Goal: Information Seeking & Learning: Learn about a topic

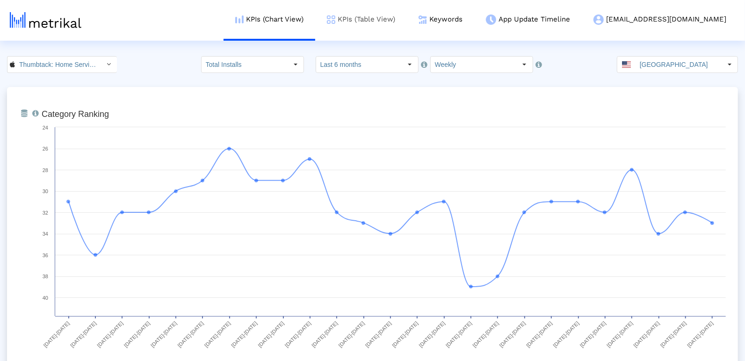
click at [403, 20] on link "KPIs (Table View)" at bounding box center [361, 19] width 92 height 39
click at [37, 64] on input "Thumbtack: Home Service Pros < 852703300 >" at bounding box center [57, 65] width 84 height 16
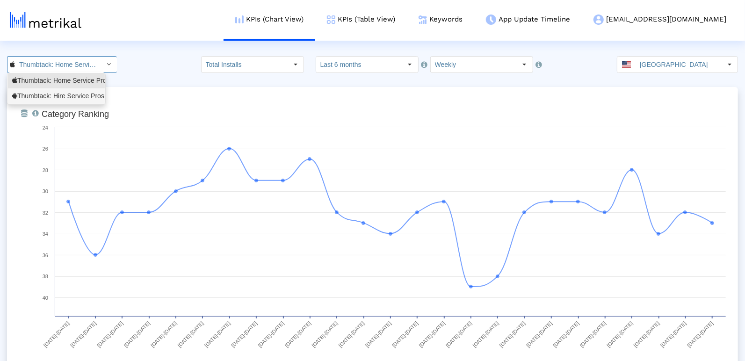
click at [39, 94] on div "Thumbtack: Hire Service Pros <com.thumbtack.consumer>" at bounding box center [56, 96] width 88 height 9
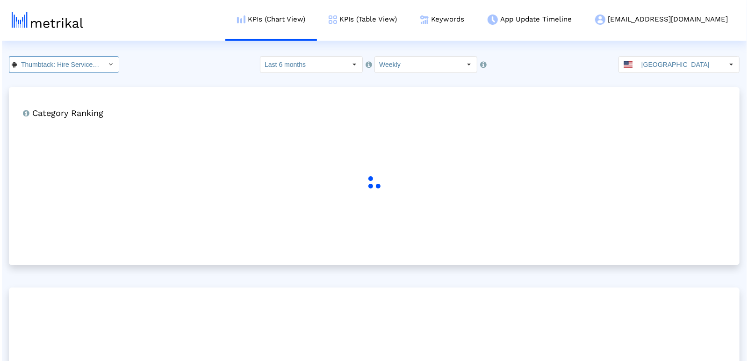
scroll to position [0, 108]
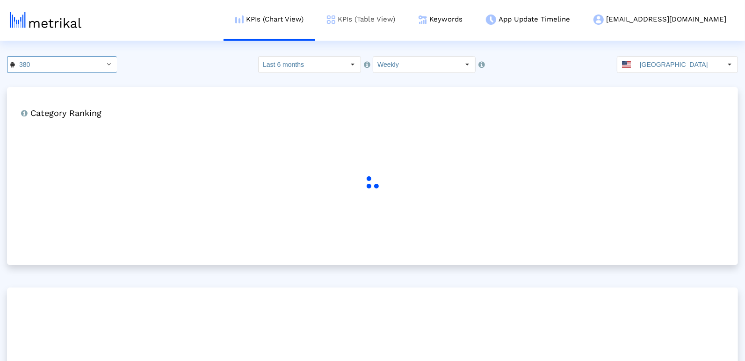
click at [385, 19] on link "KPIs (Table View)" at bounding box center [361, 19] width 92 height 39
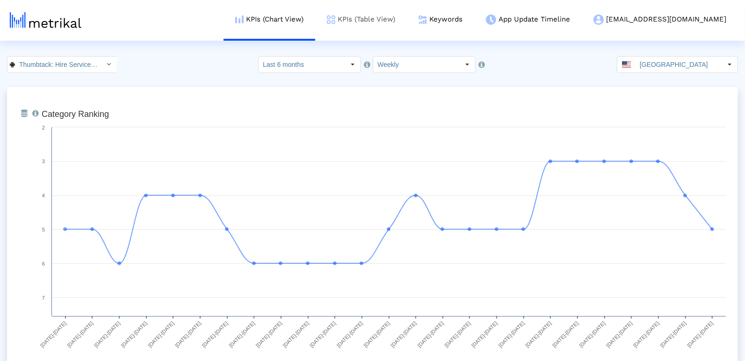
click at [385, 19] on link "KPIs (Table View)" at bounding box center [361, 19] width 92 height 39
click at [388, 22] on link "KPIs (Table View)" at bounding box center [361, 19] width 92 height 39
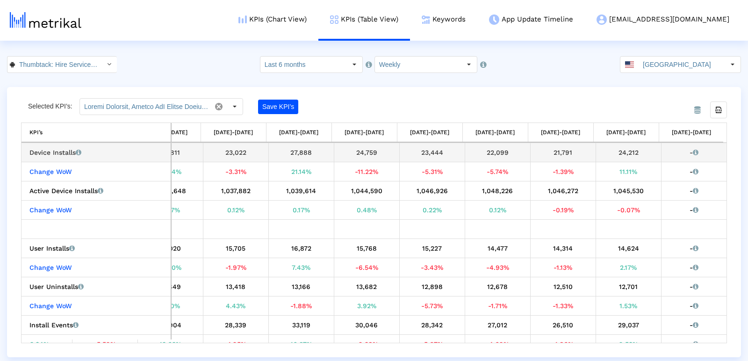
click at [625, 153] on div "24,212" at bounding box center [628, 152] width 58 height 12
copy div "24,212"
click at [477, 11] on link "Keywords" at bounding box center [443, 19] width 67 height 39
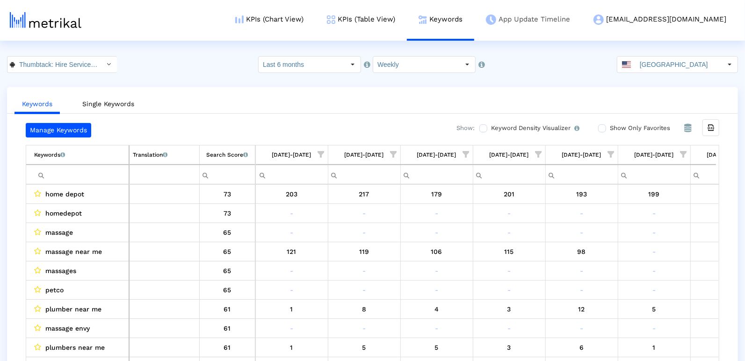
scroll to position [0, 1350]
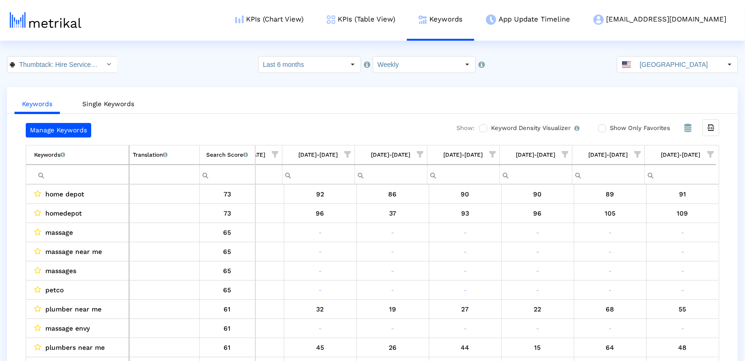
click at [708, 153] on span "Show filter options for column '08/31/25-09/06/25'" at bounding box center [710, 154] width 7 height 7
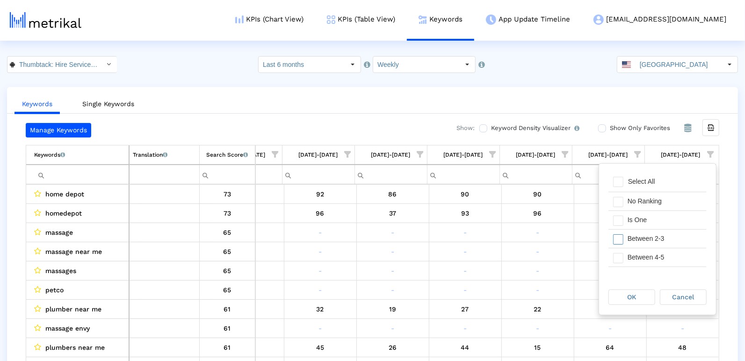
click at [638, 232] on div "Between 2-3" at bounding box center [665, 239] width 84 height 18
click at [638, 223] on div "Is One" at bounding box center [665, 220] width 84 height 18
click at [638, 256] on div "Between 4-5" at bounding box center [665, 257] width 84 height 18
click at [638, 263] on div "Between 6-10" at bounding box center [665, 262] width 84 height 18
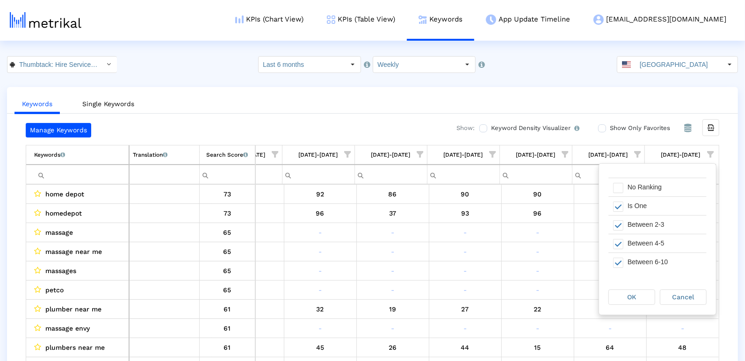
click at [632, 311] on div "OK Cancel" at bounding box center [657, 298] width 117 height 36
click at [632, 299] on span "OK" at bounding box center [632, 296] width 9 height 7
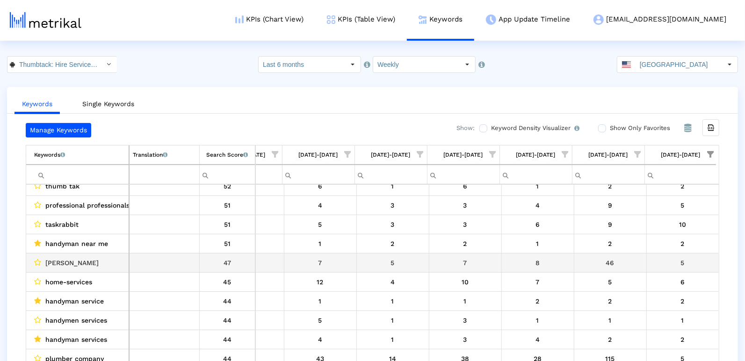
scroll to position [277, 1350]
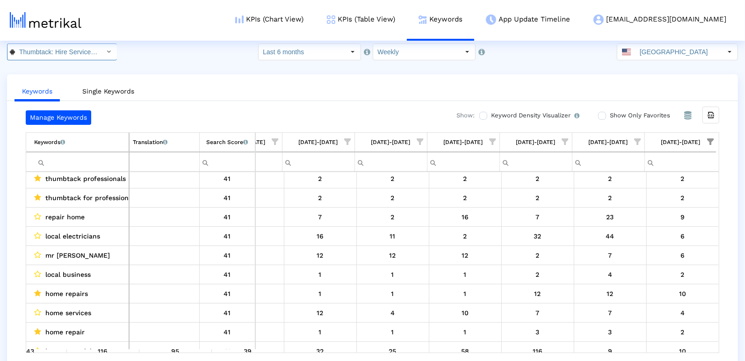
click at [66, 49] on input "Thumbtack: Hire Service Pros < com.thumbtack.consumer >" at bounding box center [57, 52] width 84 height 16
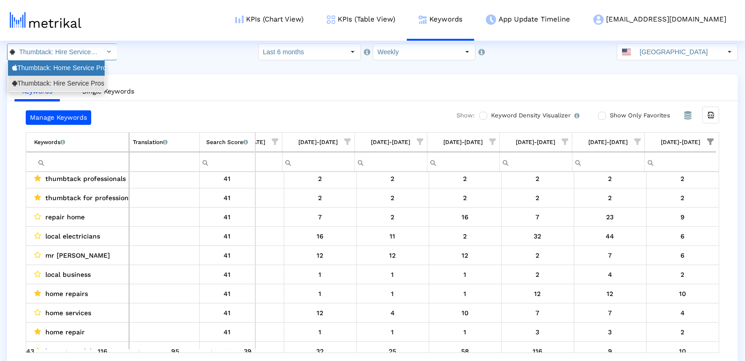
click at [53, 65] on div "Thumbtack: Home Service Pros <852703300>" at bounding box center [56, 68] width 88 height 9
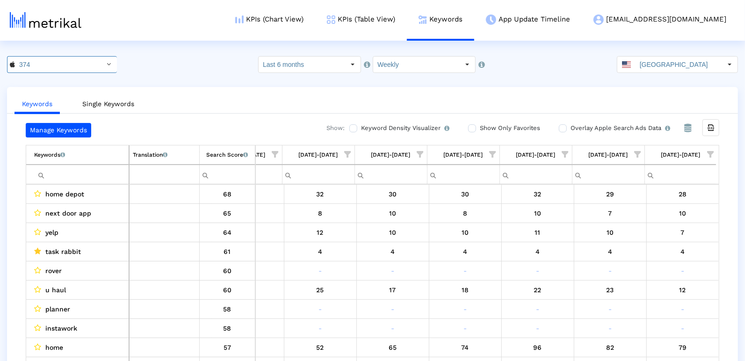
click at [712, 158] on span "Show filter options for column '08/31/25-09/06/25'" at bounding box center [710, 154] width 7 height 7
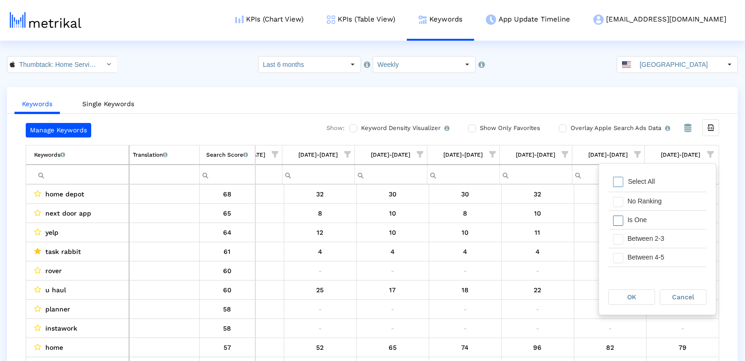
click at [662, 222] on div "Is One" at bounding box center [665, 220] width 84 height 18
click at [662, 235] on div "Between 2-3" at bounding box center [665, 239] width 84 height 18
click at [662, 259] on div "Between 4-5" at bounding box center [665, 257] width 84 height 18
click at [661, 259] on div "Between 6-10" at bounding box center [665, 261] width 84 height 18
click at [635, 297] on span "OK" at bounding box center [632, 296] width 9 height 7
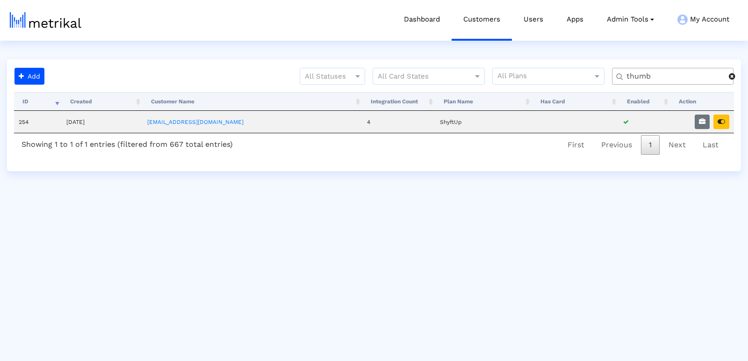
click at [653, 85] on crea-search "thumb" at bounding box center [676, 80] width 129 height 24
click at [653, 84] on div "thumb" at bounding box center [673, 76] width 122 height 17
click at [642, 75] on input "thumb" at bounding box center [674, 77] width 109 height 10
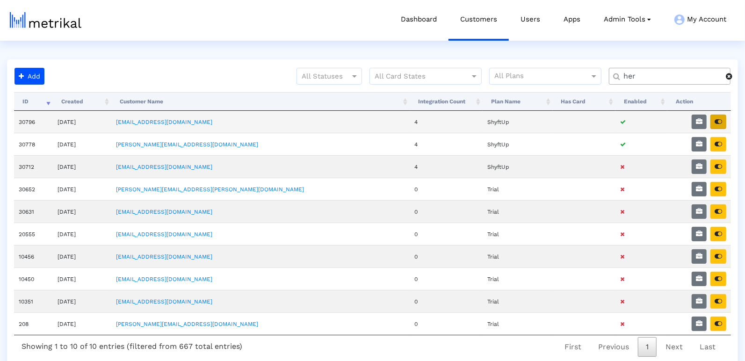
type input "her"
click at [723, 121] on button "button" at bounding box center [718, 122] width 16 height 14
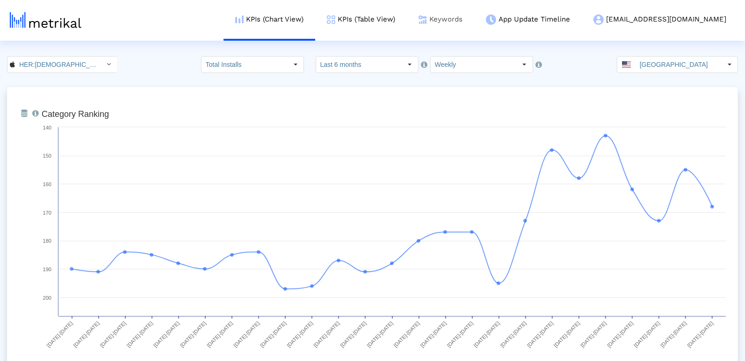
click at [474, 8] on link "Keywords" at bounding box center [440, 19] width 67 height 39
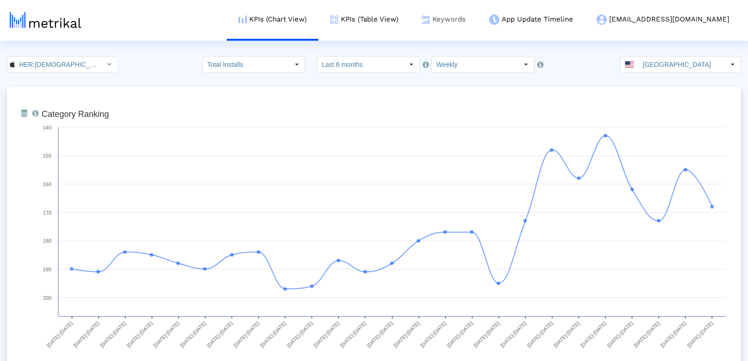
click at [477, 17] on link "Keywords" at bounding box center [443, 19] width 67 height 39
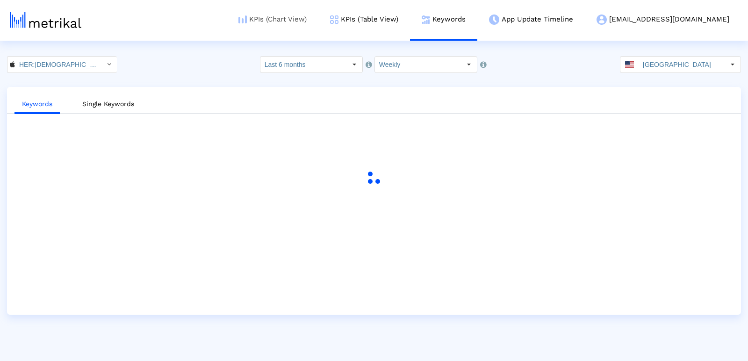
click at [318, 13] on link "KPIs (Chart View)" at bounding box center [273, 19] width 92 height 39
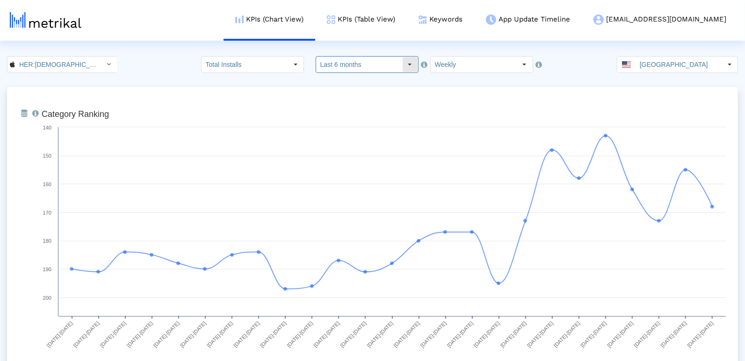
click at [376, 58] on input "Last 6 months" at bounding box center [359, 65] width 86 height 16
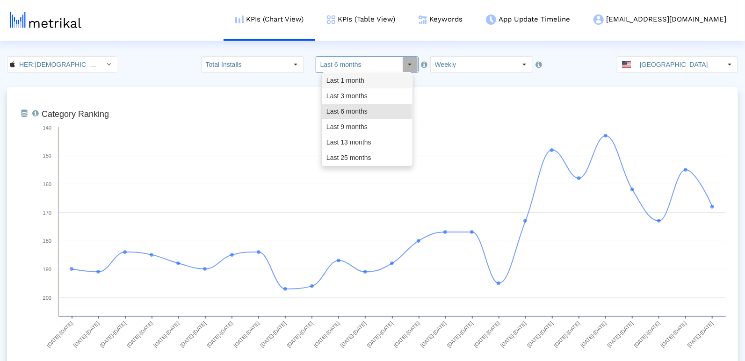
click at [373, 77] on div "Last 1 month" at bounding box center [367, 80] width 90 height 15
type input "Last 1 month"
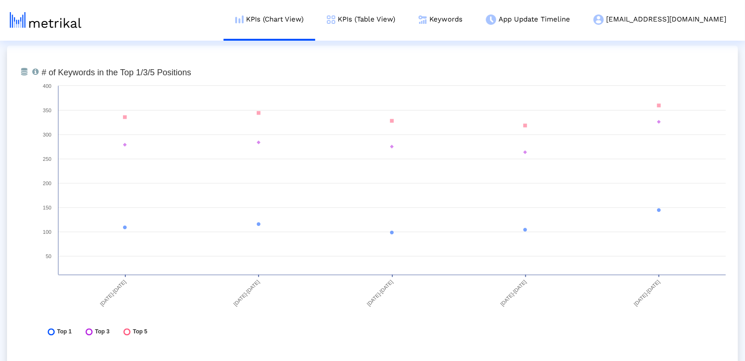
scroll to position [3443, 0]
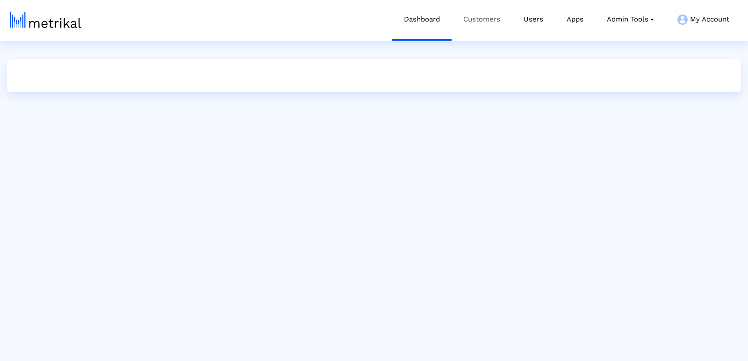
click at [464, 25] on link "Customers" at bounding box center [482, 19] width 60 height 39
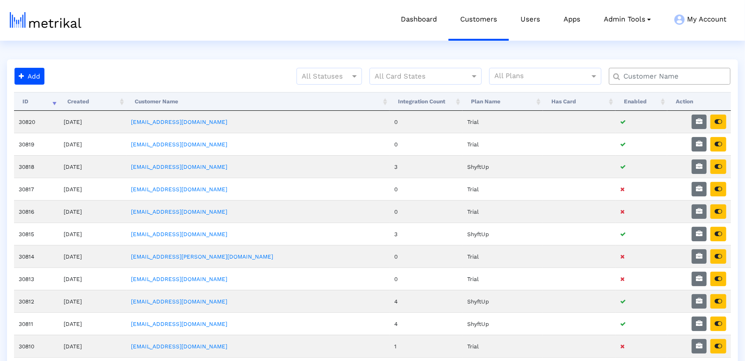
click at [630, 78] on input "text" at bounding box center [672, 77] width 110 height 10
type input "b"
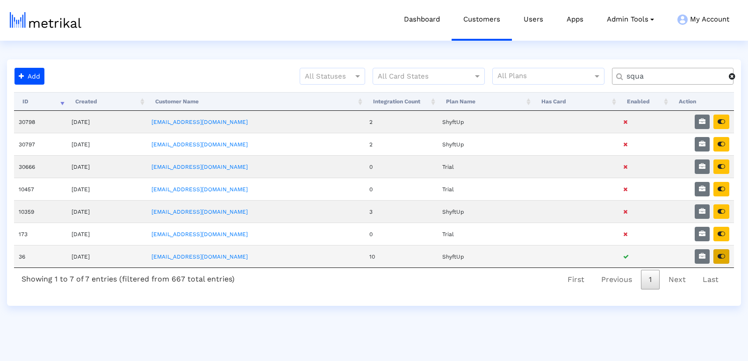
type input "squa"
click at [724, 255] on button "button" at bounding box center [722, 256] width 16 height 14
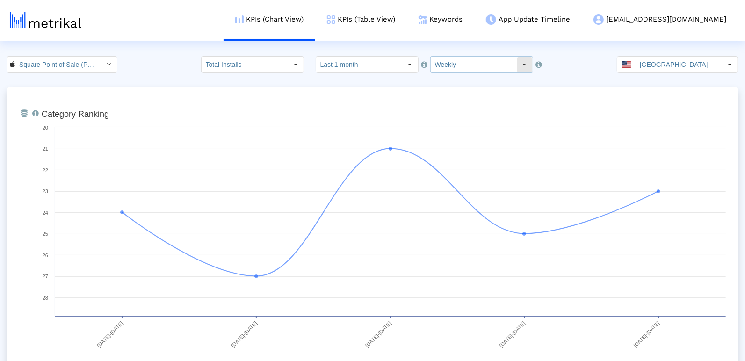
click at [453, 65] on input "Weekly" at bounding box center [474, 65] width 86 height 16
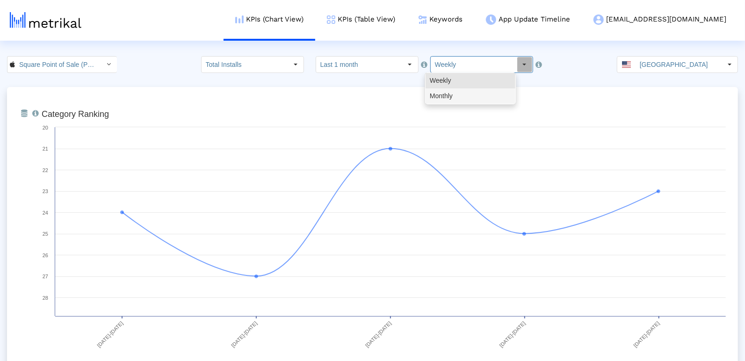
click at [452, 95] on div "Monthly" at bounding box center [471, 95] width 90 height 15
type input "Monthly"
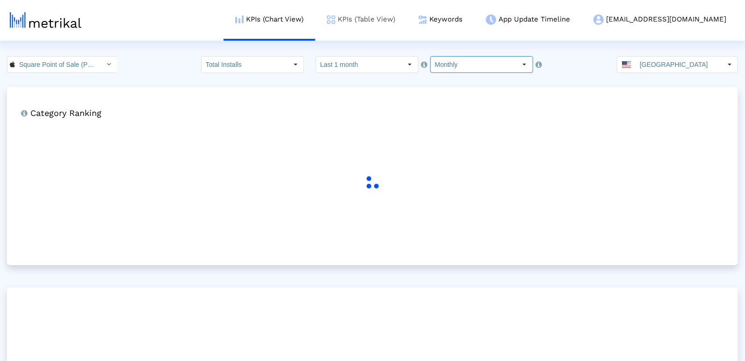
click at [335, 16] on img at bounding box center [331, 19] width 8 height 8
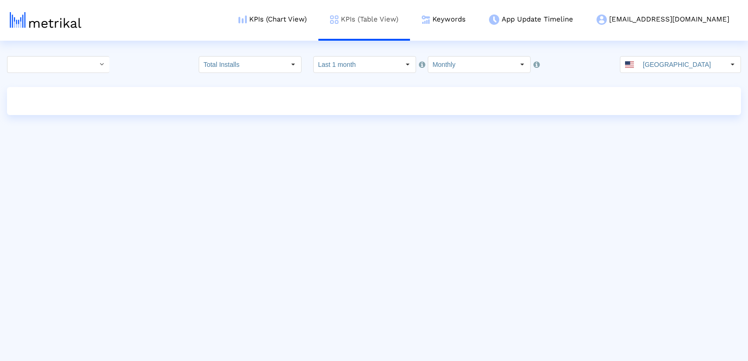
click at [339, 16] on img at bounding box center [334, 19] width 8 height 8
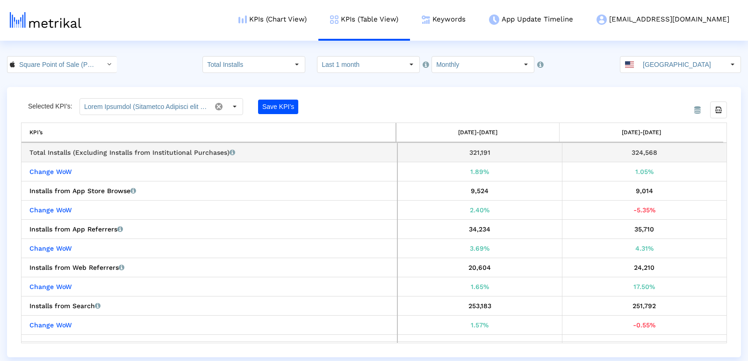
click at [621, 152] on div "324,568" at bounding box center [645, 152] width 158 height 12
copy div "324,568"
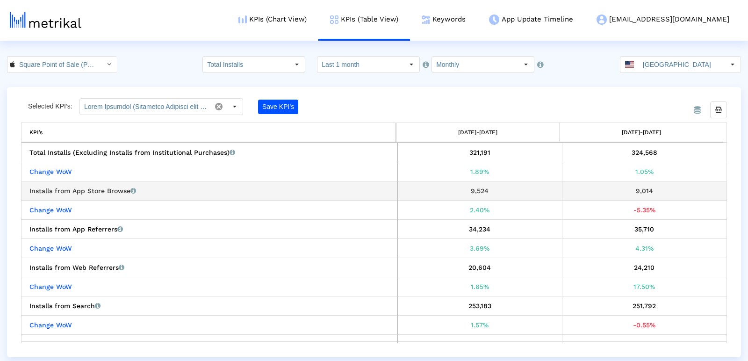
click at [638, 193] on div "9,014" at bounding box center [645, 191] width 158 height 12
copy div "9,014"
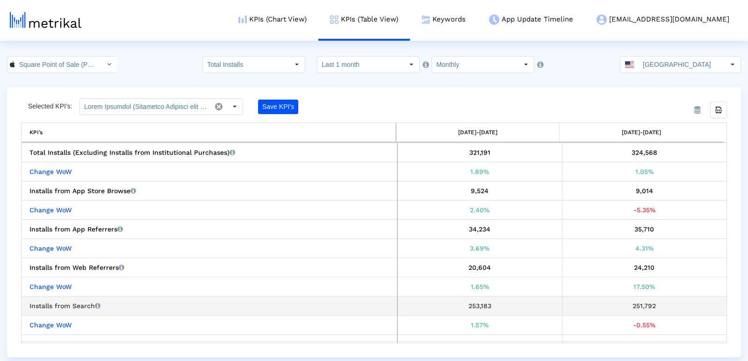
click at [626, 305] on div "251,792" at bounding box center [645, 306] width 158 height 12
copy div "251,792"
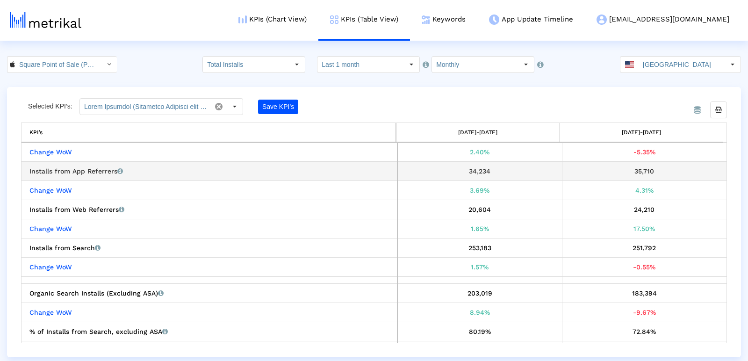
scroll to position [58, 0]
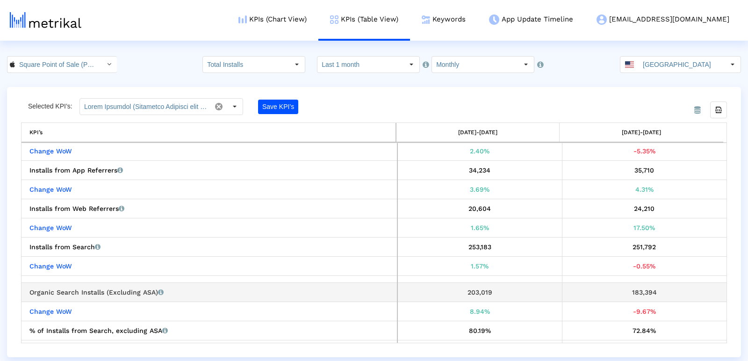
click at [642, 286] on div "183,394" at bounding box center [645, 292] width 158 height 12
copy div "183,394"
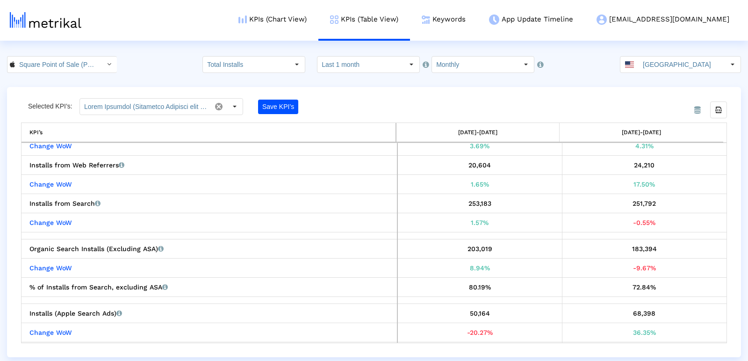
scroll to position [106, 0]
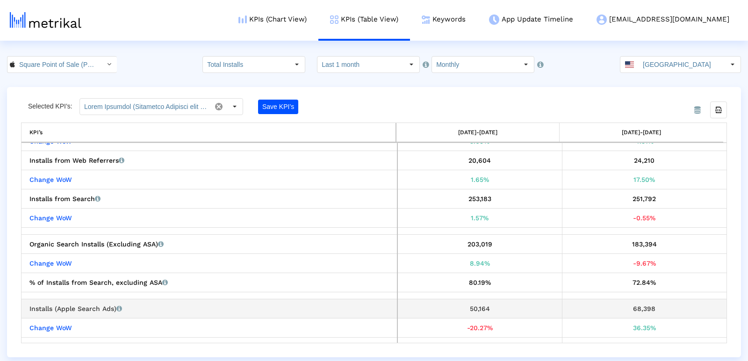
click at [641, 307] on div "68,398" at bounding box center [645, 309] width 158 height 12
copy div "68,398"
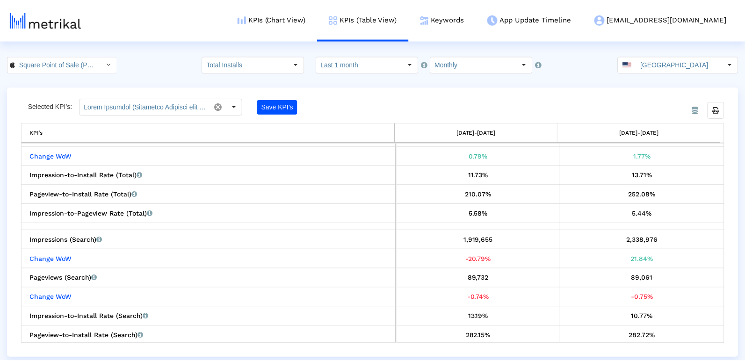
scroll to position [732, 0]
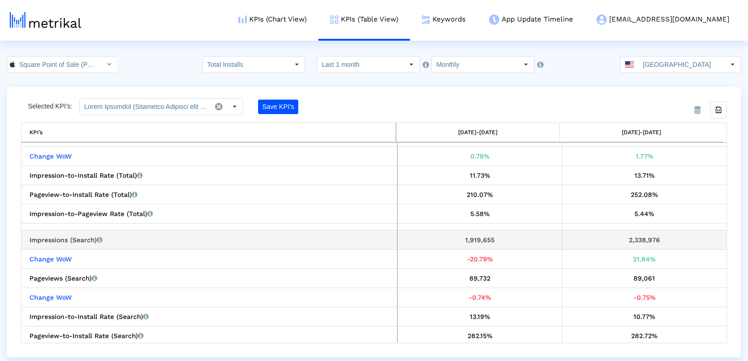
click at [641, 235] on div "2,338,976" at bounding box center [645, 240] width 158 height 12
copy div "2,338,976"
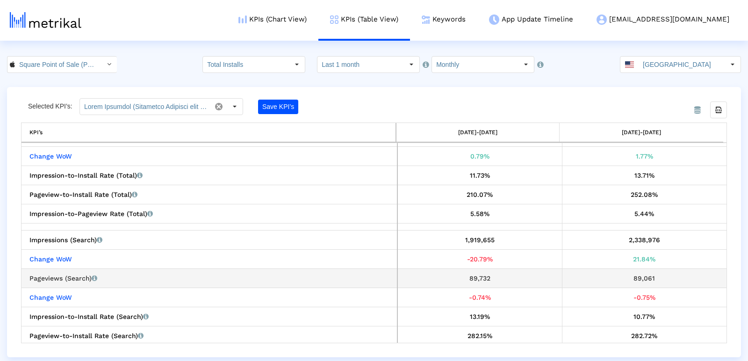
click at [645, 277] on div "89,061" at bounding box center [645, 278] width 158 height 12
copy div "89,061"
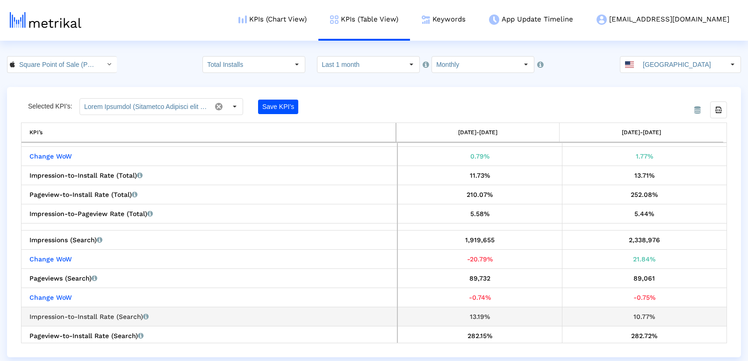
click at [643, 318] on div "10.77%" at bounding box center [645, 316] width 158 height 12
copy div "10.77%"
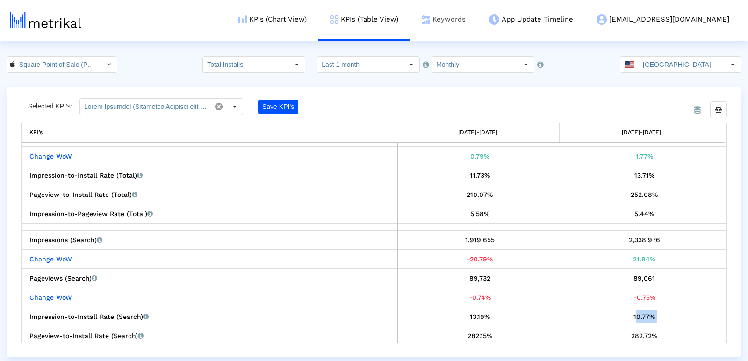
click at [477, 23] on link "Keywords" at bounding box center [443, 19] width 67 height 39
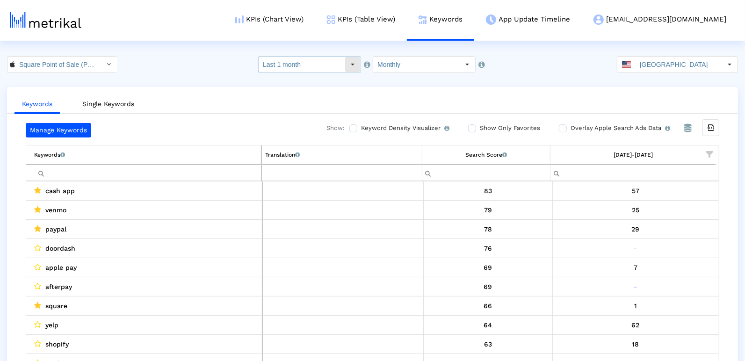
click at [336, 72] on crea-index "Square Point of Sale (POS) < 335393788 > Select how far back from [DATE] you wo…" at bounding box center [372, 218] width 745 height 324
click at [333, 68] on input "Last 1 month" at bounding box center [302, 65] width 86 height 16
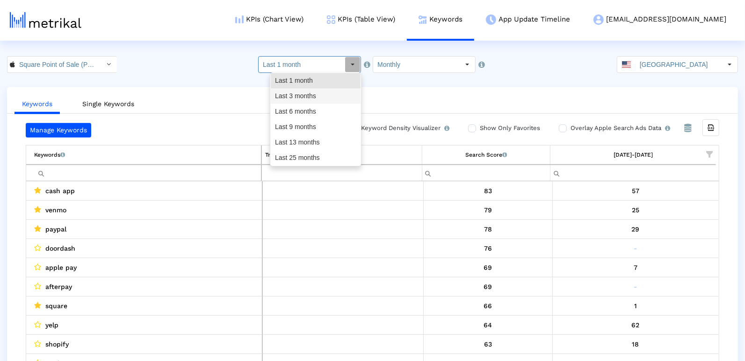
click at [327, 98] on div "Last 3 months" at bounding box center [316, 95] width 90 height 15
type input "Last 3 months"
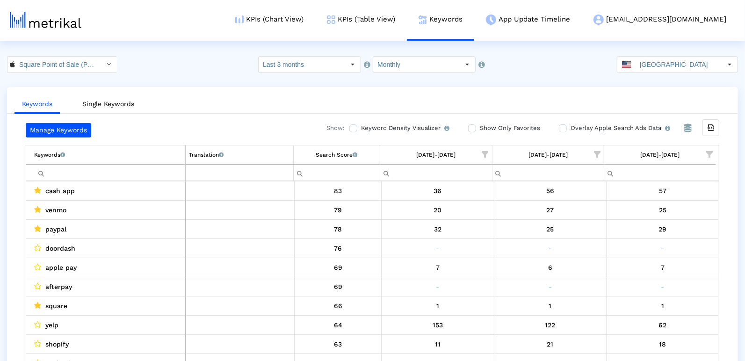
click at [709, 157] on span "Show filter options for column '08/01/25-08/31/25'" at bounding box center [709, 154] width 7 height 7
click at [642, 225] on div "Is One" at bounding box center [665, 220] width 84 height 18
click at [642, 233] on div "Between 2-3" at bounding box center [665, 239] width 84 height 18
click at [642, 251] on div "Between 4-5" at bounding box center [665, 257] width 84 height 18
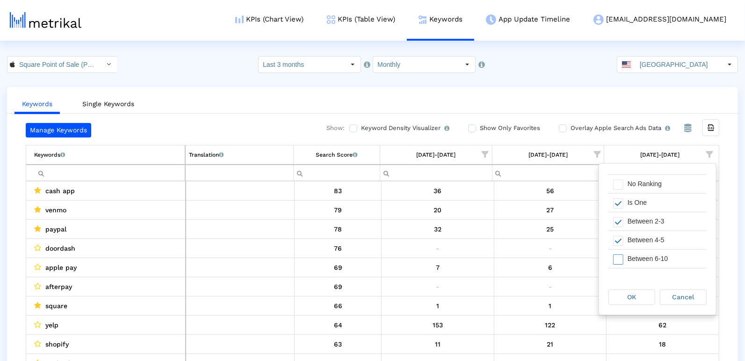
click at [641, 259] on div "Between 6-10" at bounding box center [665, 259] width 84 height 18
click at [635, 305] on div "OK" at bounding box center [633, 297] width 51 height 17
click at [634, 299] on span "OK" at bounding box center [632, 296] width 9 height 7
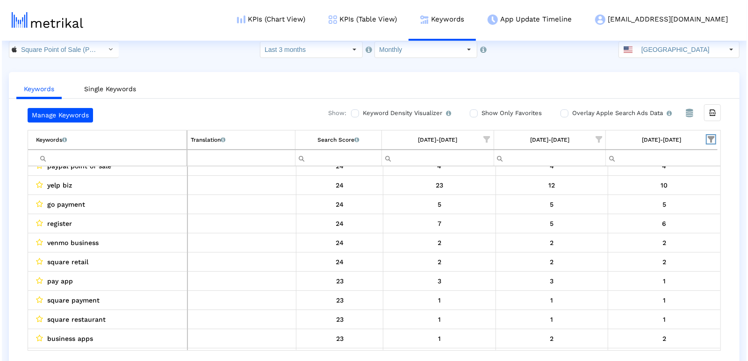
scroll to position [0, 0]
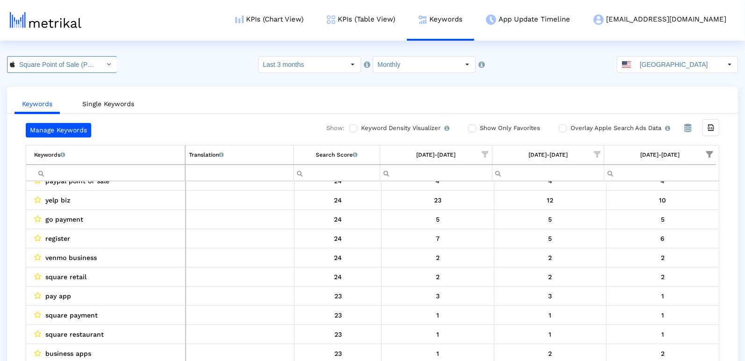
click at [89, 65] on input "Square Point of Sale (POS) < 335393788 >" at bounding box center [57, 65] width 84 height 16
click at [75, 95] on div "Square Point of Sale: Payment <com.squareup>" at bounding box center [56, 96] width 88 height 9
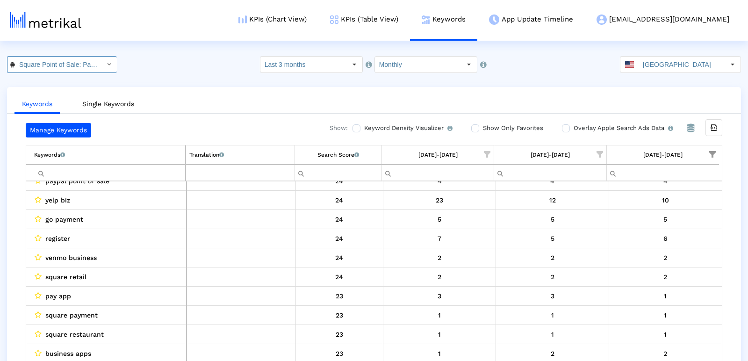
scroll to position [0, 76]
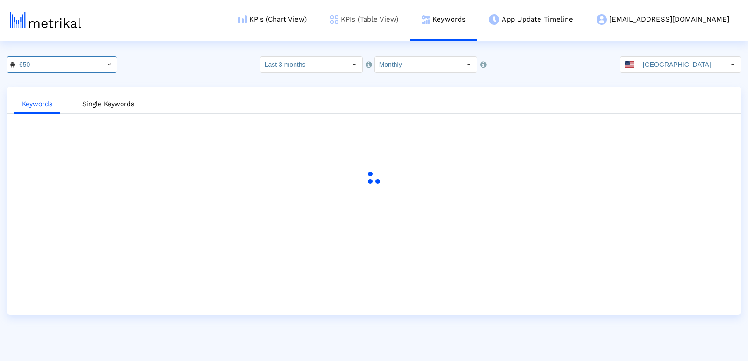
click at [394, 18] on link "KPIs (Table View)" at bounding box center [364, 19] width 92 height 39
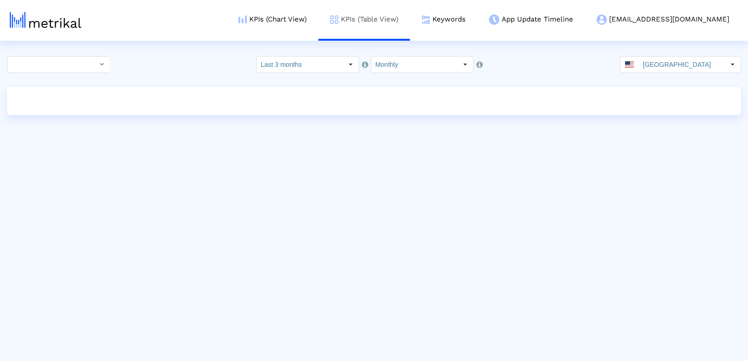
click at [410, 20] on link "KPIs (Table View)" at bounding box center [364, 19] width 92 height 39
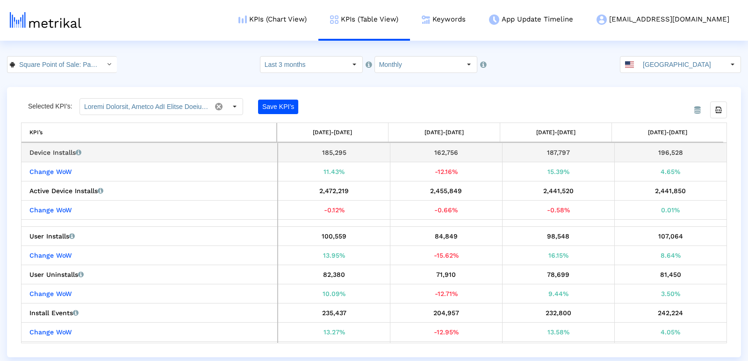
click at [679, 148] on div "196,528" at bounding box center [670, 152] width 105 height 12
copy div "196,528"
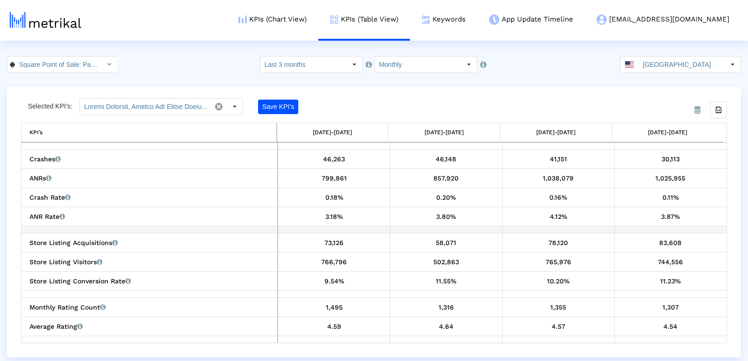
scroll to position [202, 0]
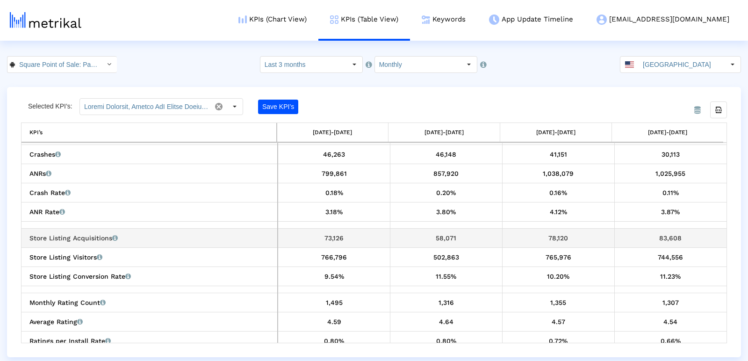
click at [650, 235] on div "83,608" at bounding box center [670, 238] width 105 height 12
copy div "83,608"
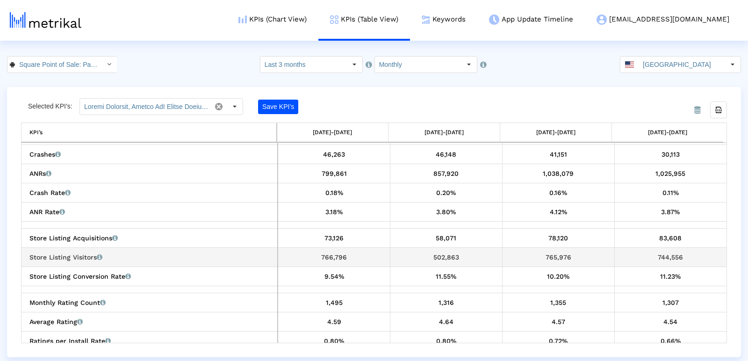
click at [657, 255] on div "744,556" at bounding box center [670, 257] width 105 height 12
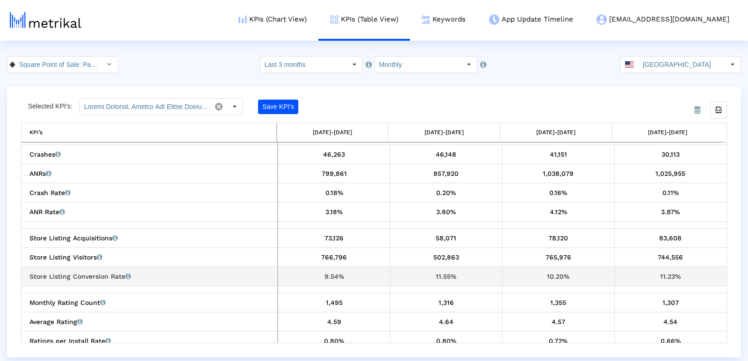
click at [647, 273] on div "11.23%" at bounding box center [670, 276] width 105 height 12
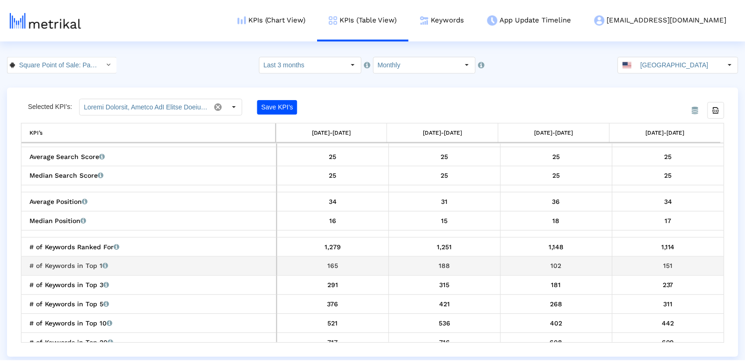
scroll to position [577, 0]
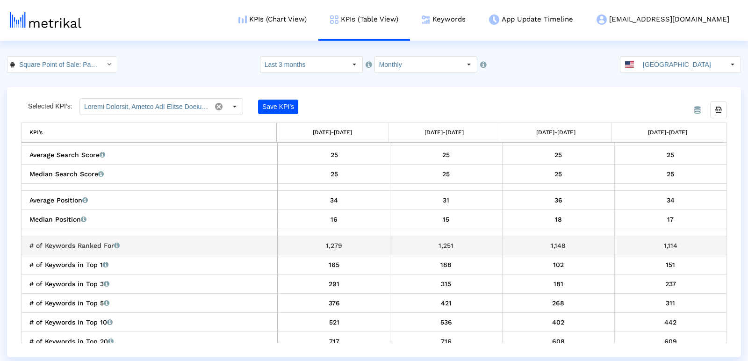
click at [674, 239] on div "1,114" at bounding box center [670, 245] width 105 height 12
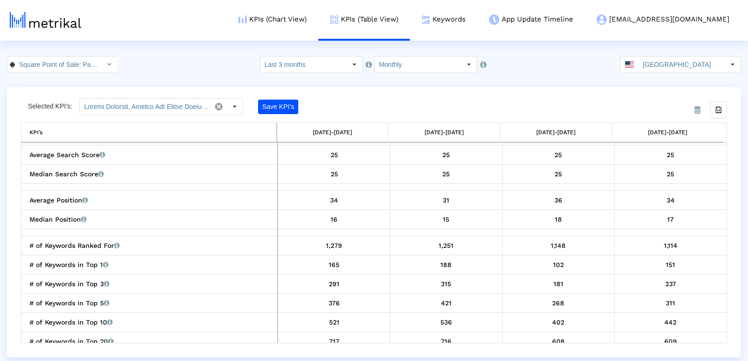
click at [477, 39] on li "Keywords" at bounding box center [443, 20] width 67 height 41
click at [477, 22] on link "Keywords" at bounding box center [443, 19] width 67 height 39
click at [477, 23] on link "Keywords" at bounding box center [443, 19] width 67 height 39
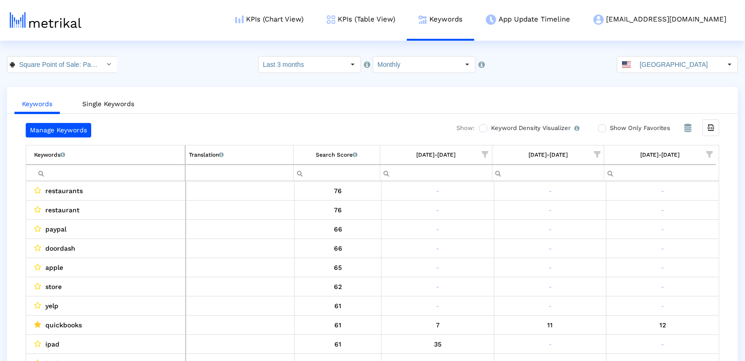
click at [710, 152] on span "Show filter options for column '08/01/25-08/31/25'" at bounding box center [709, 154] width 7 height 7
click at [677, 216] on div "Is One" at bounding box center [665, 220] width 84 height 18
click at [677, 227] on div "Is One" at bounding box center [665, 220] width 84 height 18
click at [676, 258] on div "Between 4-5" at bounding box center [665, 257] width 84 height 18
click at [660, 225] on div "Is One" at bounding box center [665, 220] width 84 height 18
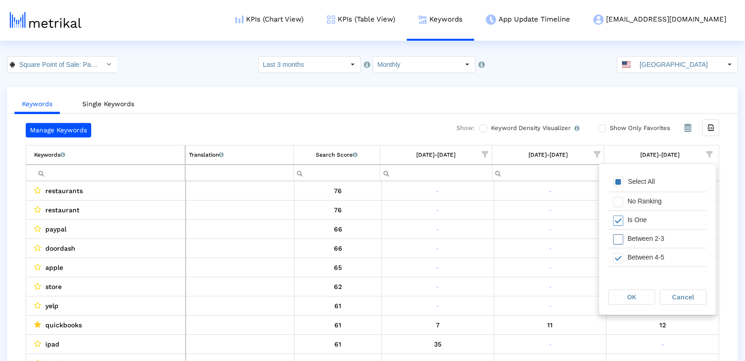
click at [661, 230] on div "Between 2-3" at bounding box center [665, 239] width 84 height 18
click at [656, 243] on div "Between 6-10" at bounding box center [665, 248] width 84 height 18
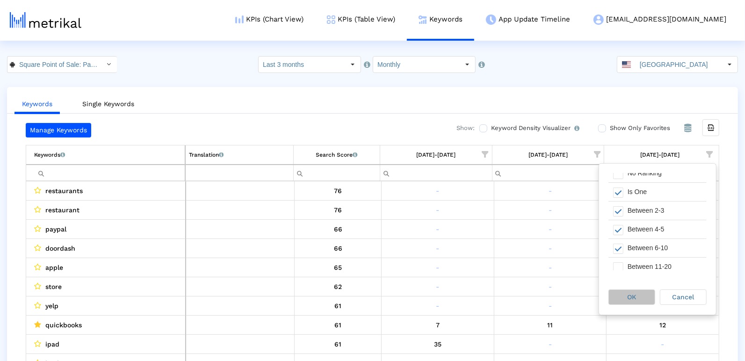
click at [630, 295] on span "OK" at bounding box center [632, 296] width 9 height 7
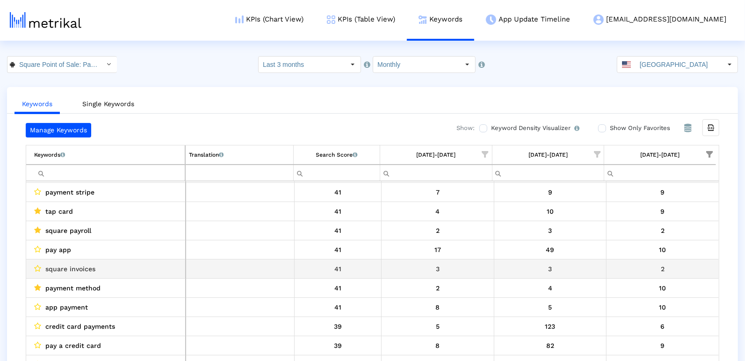
scroll to position [897, 0]
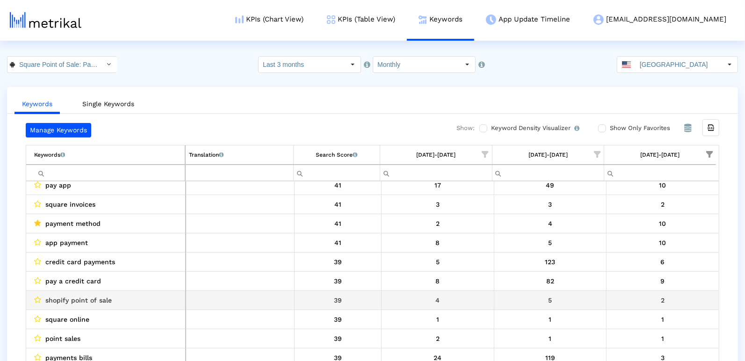
click at [95, 298] on span "shopify point of sale" at bounding box center [78, 300] width 66 height 12
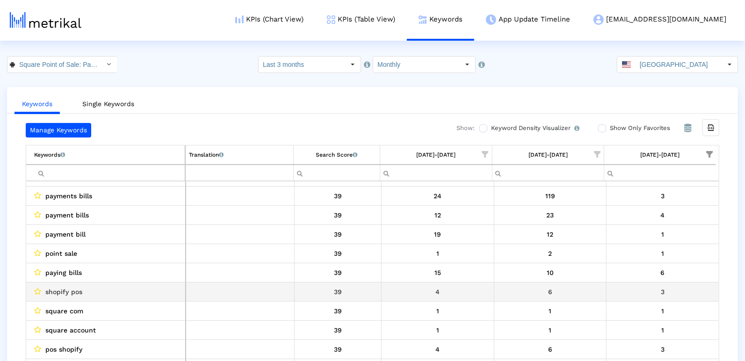
scroll to position [1059, 0]
